Goal: Ask a question

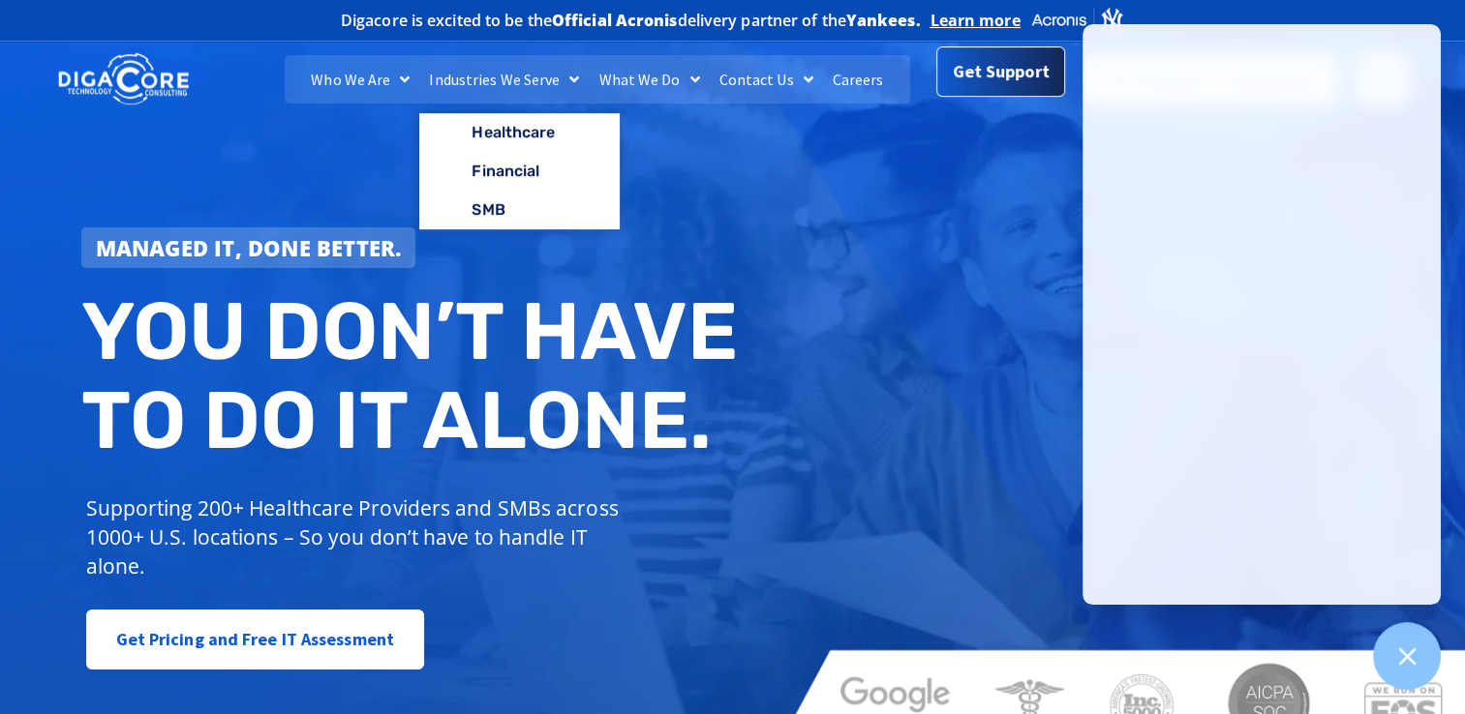
click at [968, 65] on span "Get Support" at bounding box center [1001, 71] width 97 height 39
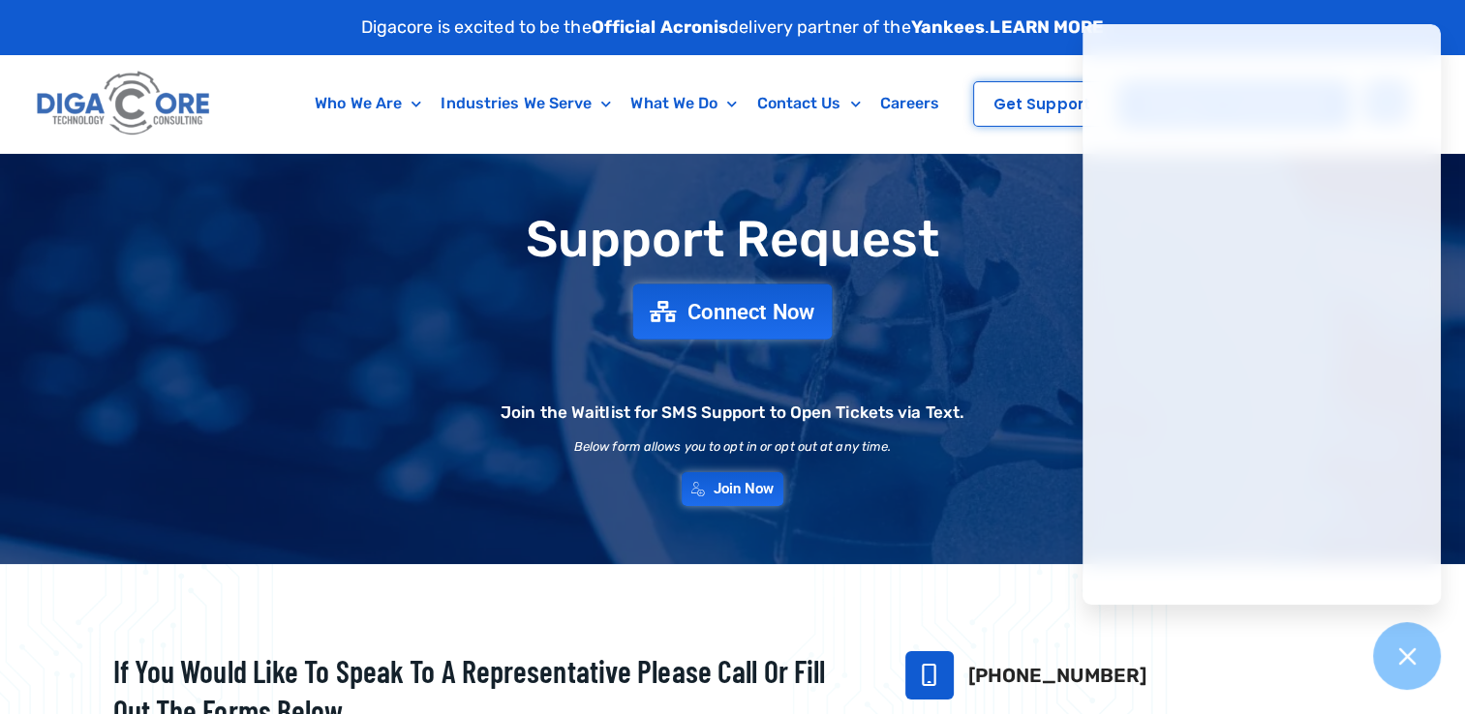
click at [791, 314] on span "Connect Now" at bounding box center [751, 311] width 128 height 21
